Goal: Task Accomplishment & Management: Manage account settings

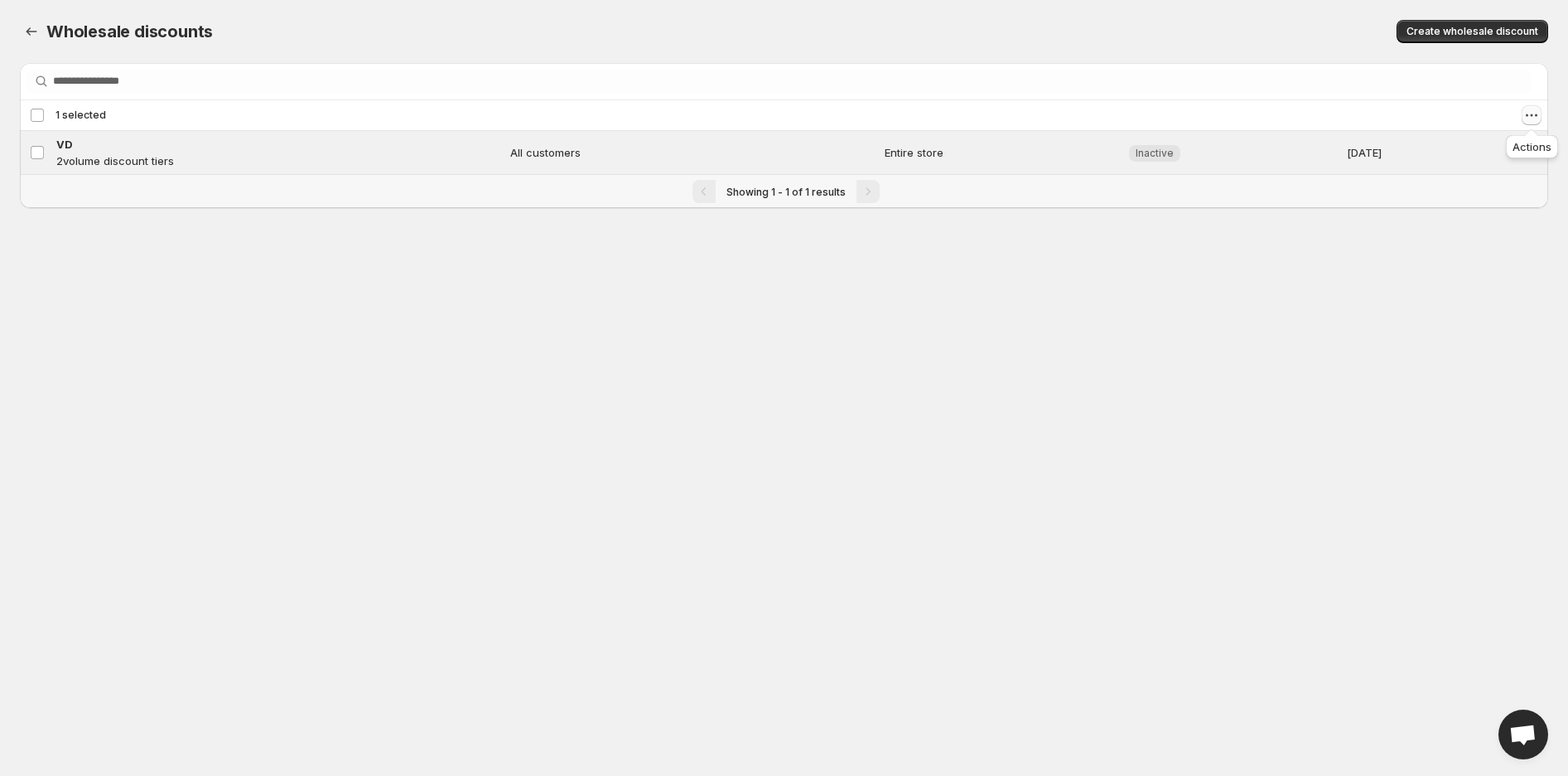
click at [1533, 108] on icon "Actions" at bounding box center [1532, 115] width 17 height 17
click at [1497, 214] on button "Delete discounts" at bounding box center [1475, 204] width 123 height 26
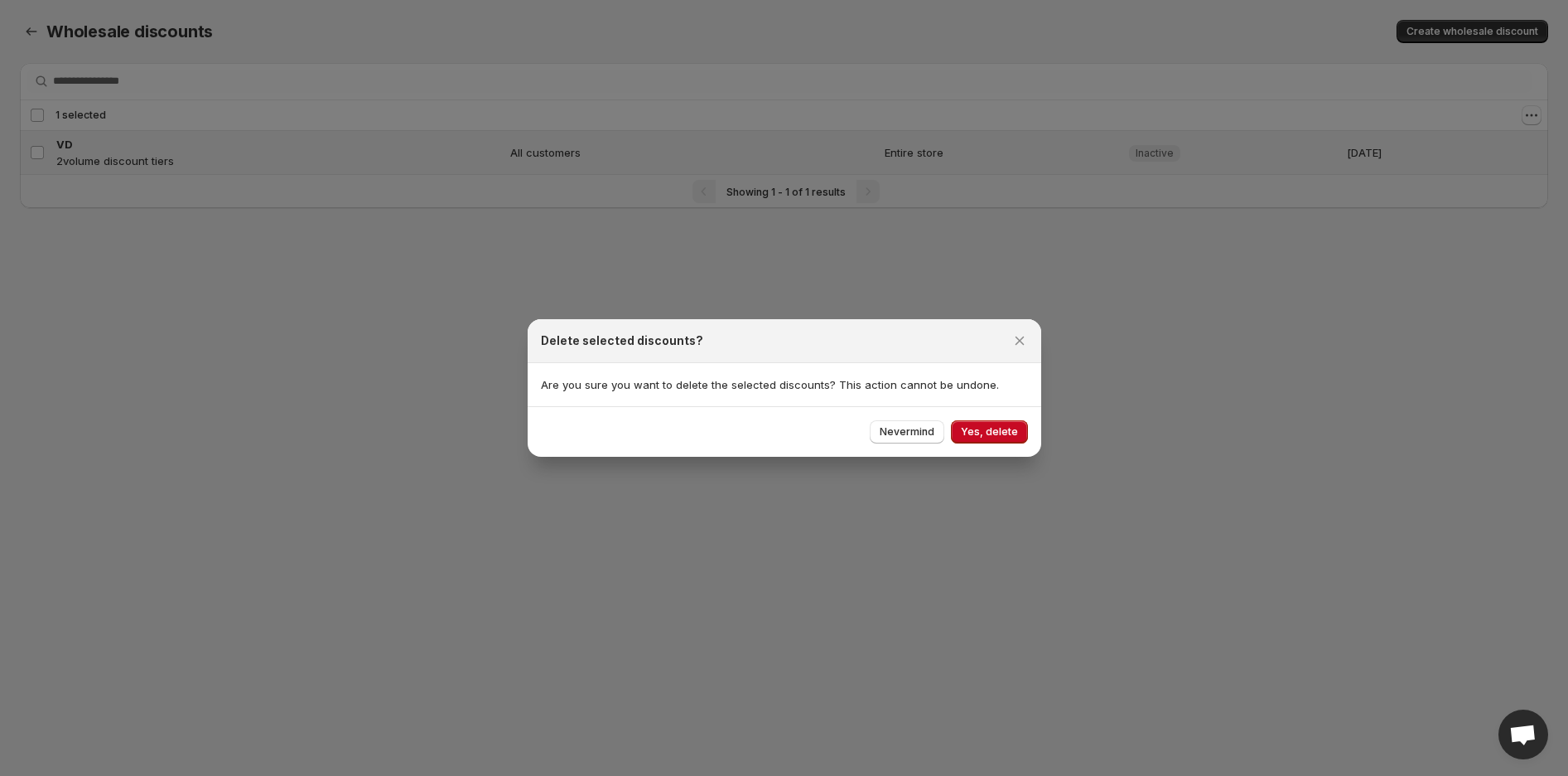
click at [979, 417] on div "Nevermind Yes, delete" at bounding box center [784, 431] width 513 height 51
click at [979, 431] on span "Yes, delete" at bounding box center [989, 432] width 57 height 14
